Goal: Information Seeking & Learning: Learn about a topic

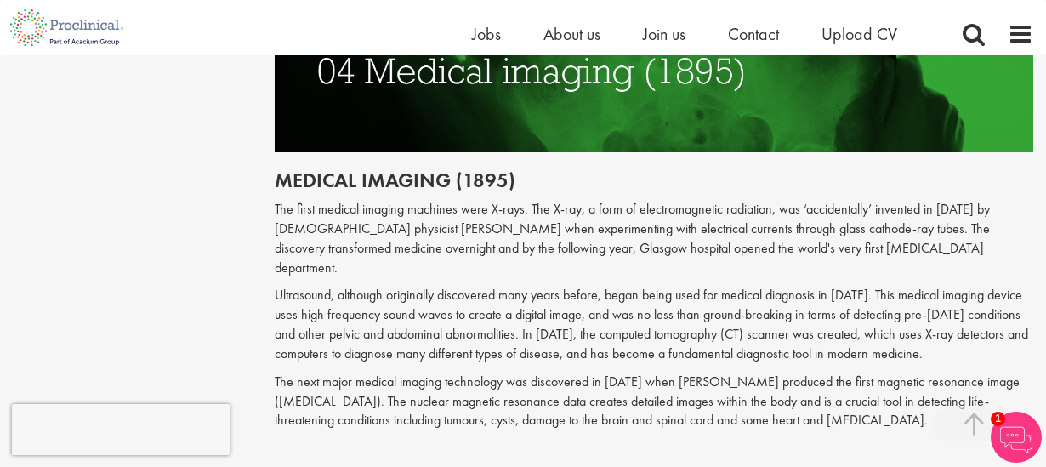
scroll to position [2041, 0]
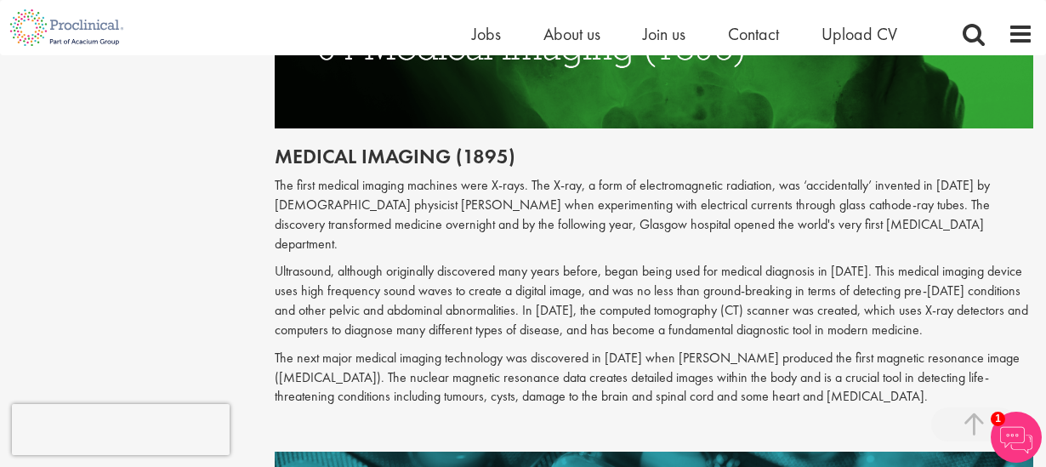
click at [337, 199] on p "The first medical imaging machines were X-rays. The X-ray, a form of electromag…" at bounding box center [654, 214] width 759 height 77
drag, startPoint x: 337, startPoint y: 199, endPoint x: 446, endPoint y: 201, distance: 109.7
click at [446, 201] on p "The first medical imaging machines were X-rays. The X-ray, a form of electromag…" at bounding box center [654, 214] width 759 height 77
copy p "Wilhelm Conrad Rӧntgen"
click at [614, 233] on p "The first medical imaging machines were X-rays. The X-ray, a form of electromag…" at bounding box center [654, 214] width 759 height 77
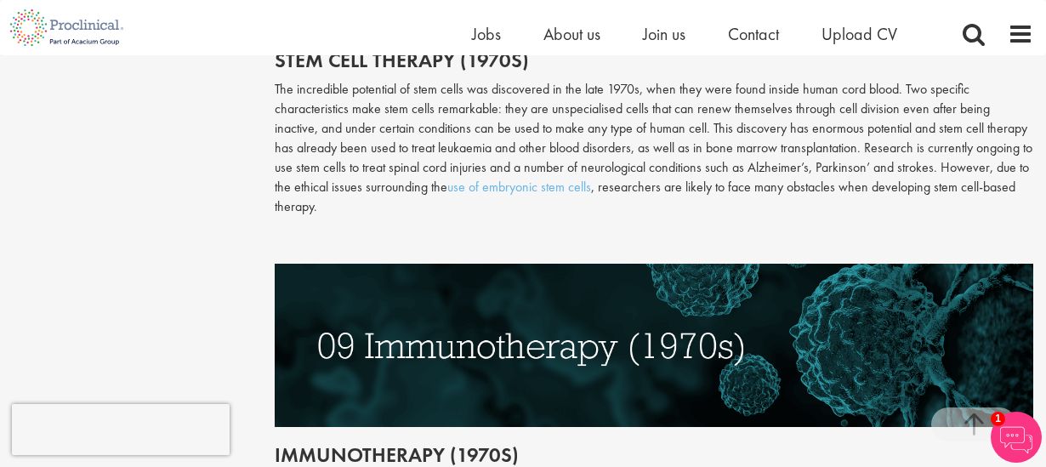
scroll to position [3826, 0]
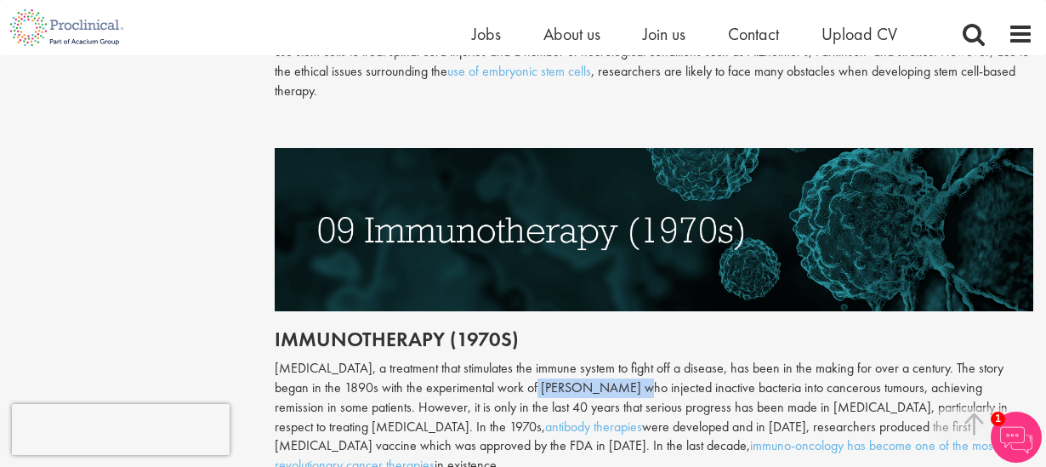
drag, startPoint x: 503, startPoint y: 349, endPoint x: 590, endPoint y: 340, distance: 87.1
click at [590, 359] on div "Immunotherapy, a treatment that stimulates the immune system to fight off a dis…" at bounding box center [654, 417] width 759 height 116
copy div "William B. Coley"
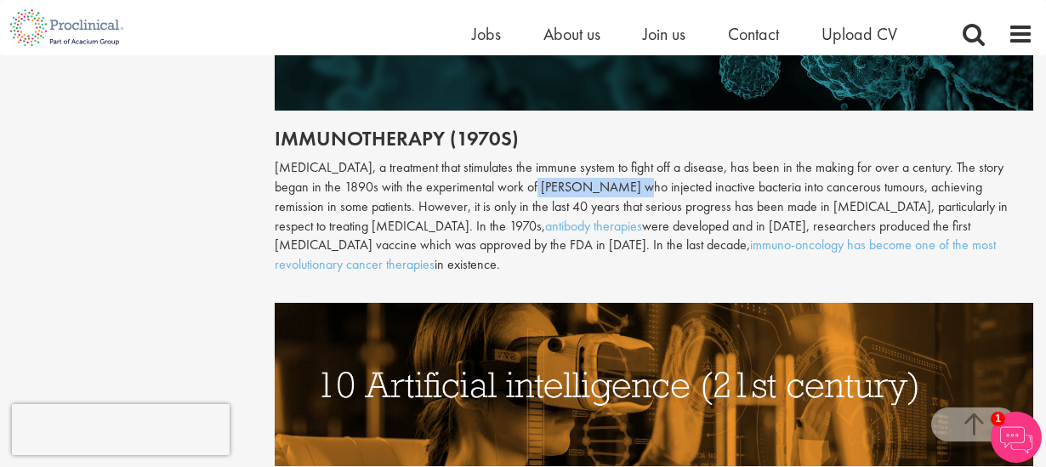
scroll to position [3911, 0]
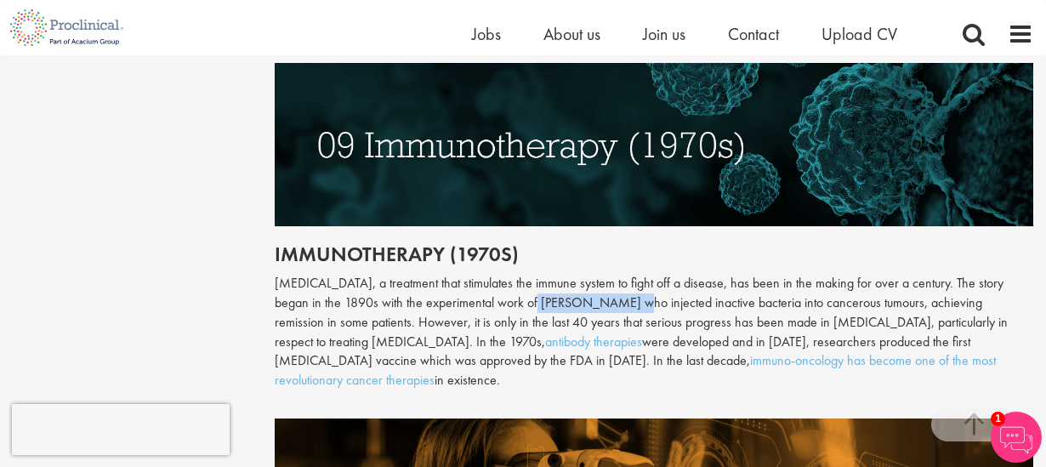
copy div "William B. Coley"
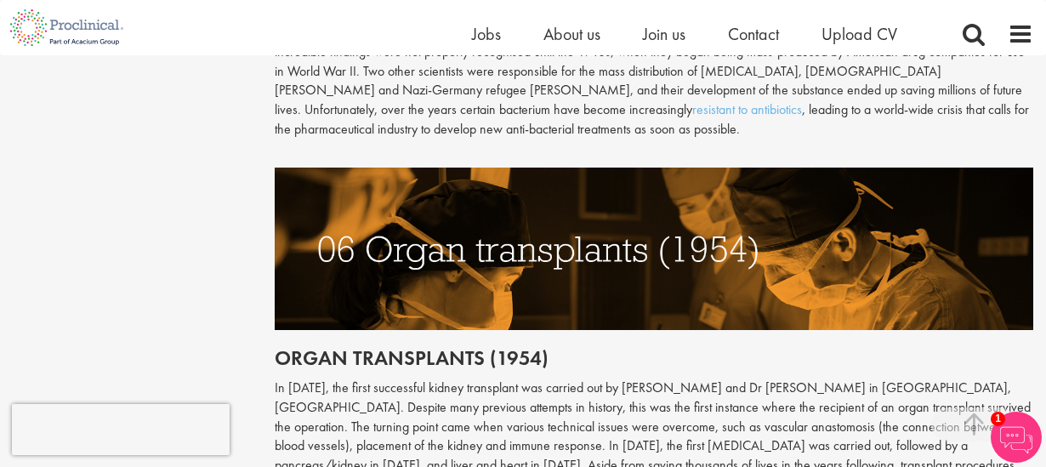
scroll to position [2721, 0]
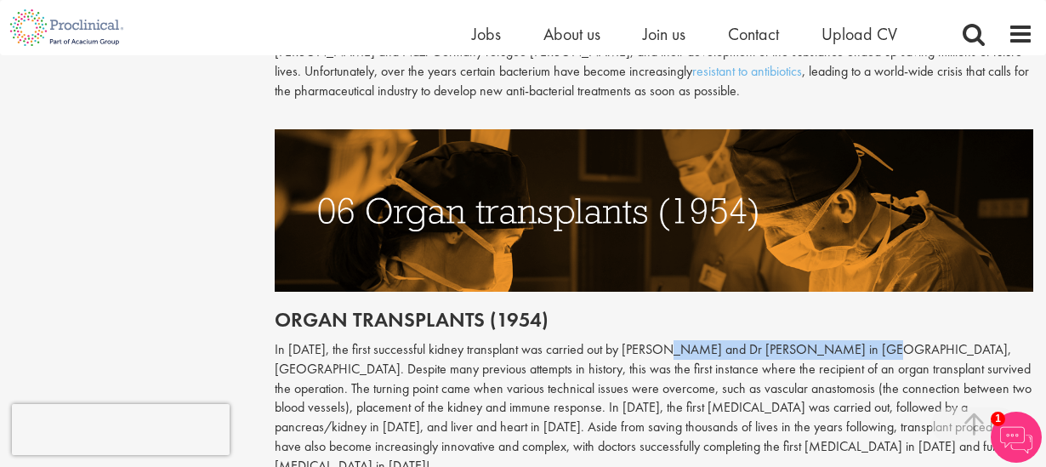
drag, startPoint x: 670, startPoint y: 325, endPoint x: 871, endPoint y: 316, distance: 201.7
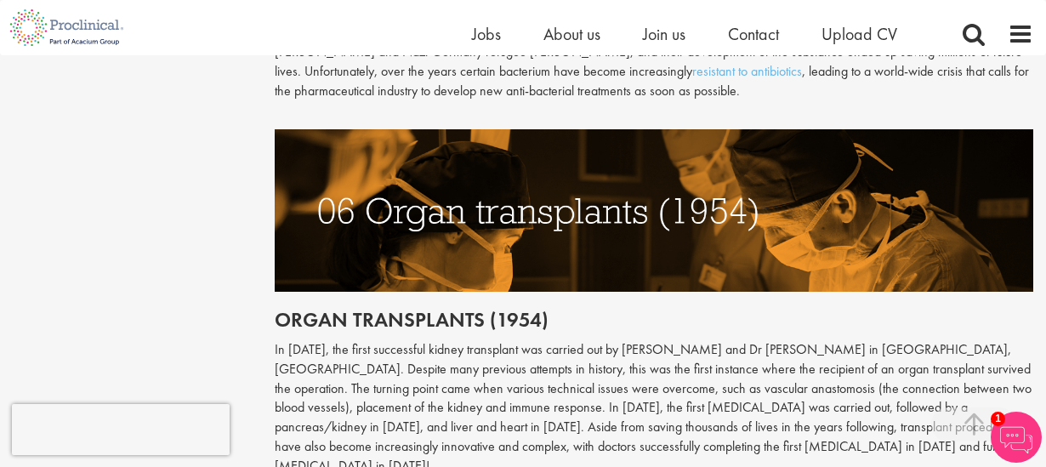
click at [474, 400] on p "In [DATE], the first successful kidney transplant was carried out by [PERSON_NA…" at bounding box center [654, 408] width 759 height 136
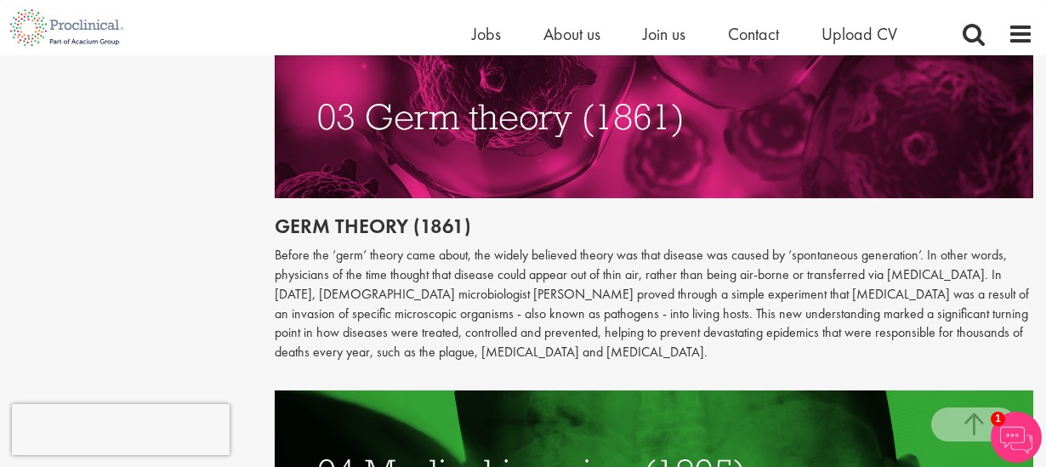
click at [429, 294] on p "Before the ‘germ’ theory came about, the widely believed theory was that diseas…" at bounding box center [654, 304] width 759 height 116
drag, startPoint x: 429, startPoint y: 293, endPoint x: 462, endPoint y: 294, distance: 33.2
click at [462, 294] on p "Before the ‘germ’ theory came about, the widely believed theory was that diseas…" at bounding box center [654, 304] width 759 height 116
copy p "[PERSON_NAME]"
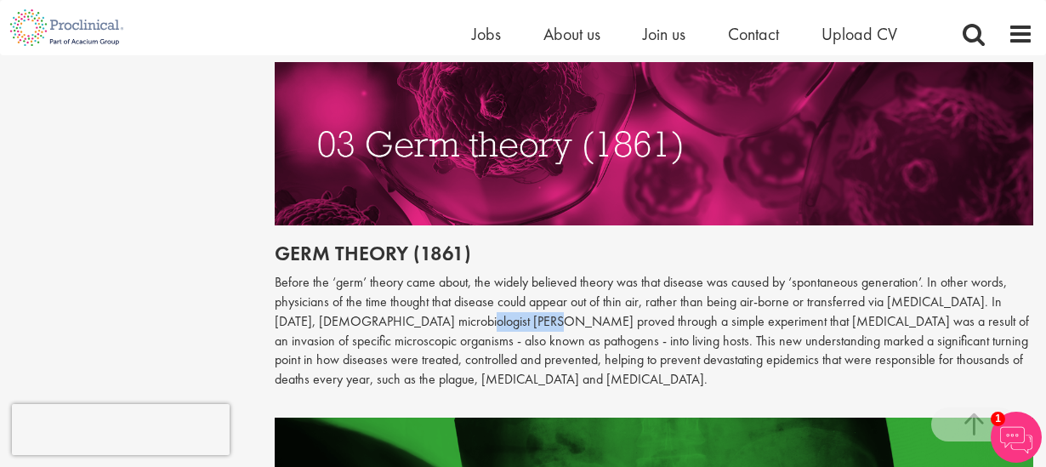
scroll to position [1615, 0]
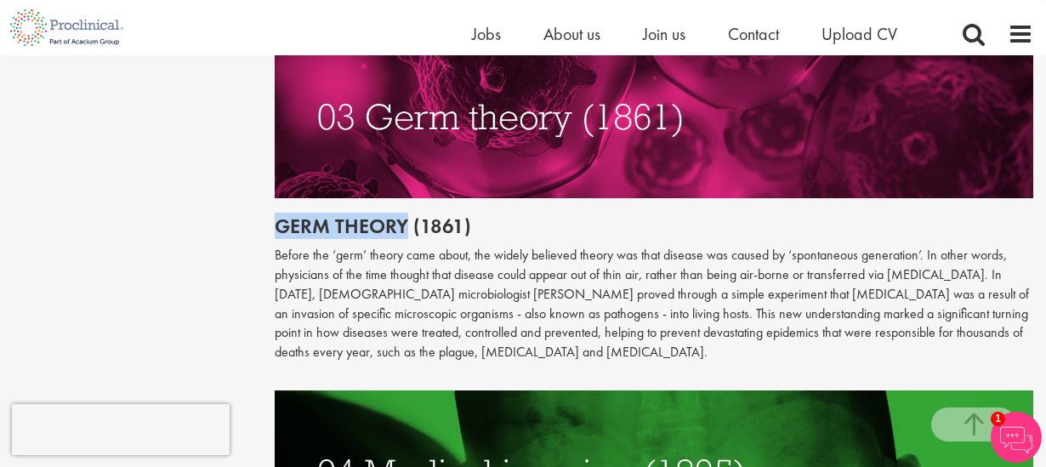
drag, startPoint x: 270, startPoint y: 221, endPoint x: 408, endPoint y: 223, distance: 138.6
copy h2 "Germ theory"
click at [539, 251] on p "Before the ‘germ’ theory came about, the widely believed theory was that diseas…" at bounding box center [654, 304] width 759 height 116
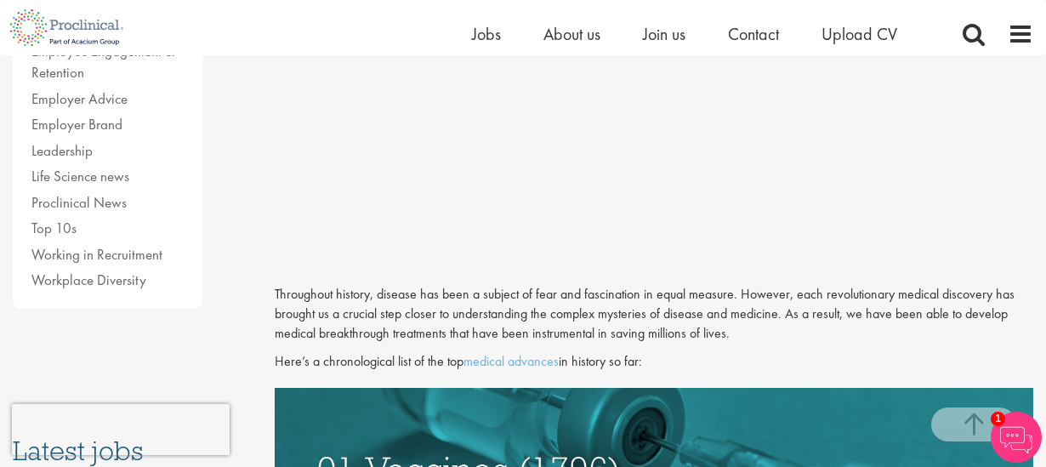
scroll to position [510, 0]
